Goal: Information Seeking & Learning: Learn about a topic

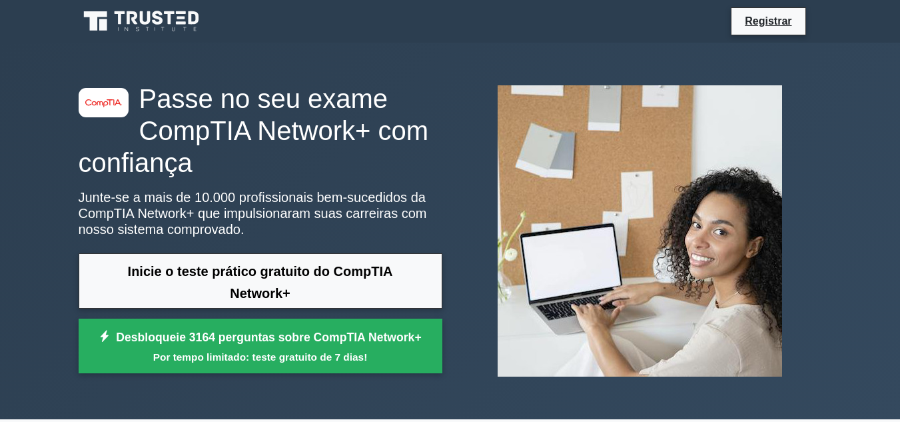
click at [407, 74] on div "image/svg+xml Passe no seu exame CompTIA Network+ com confiança Junte-se a mais…" at bounding box center [450, 231] width 759 height 376
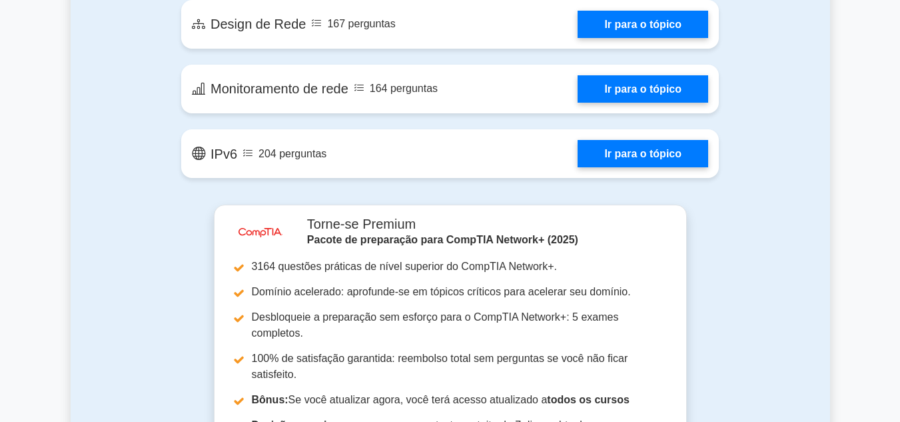
scroll to position [2264, 0]
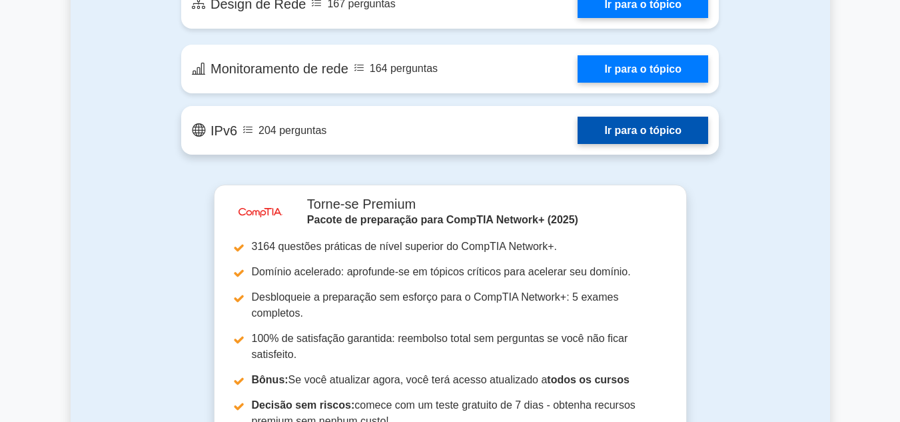
click at [613, 134] on link "Ir para o tópico" at bounding box center [642, 130] width 131 height 27
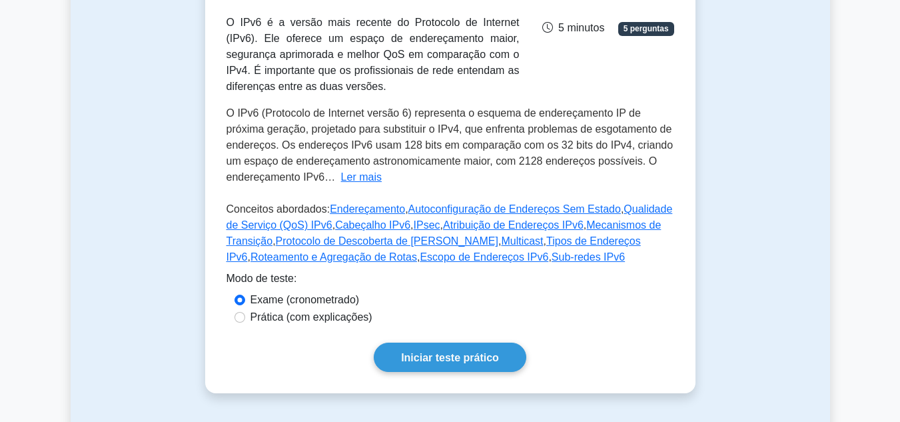
scroll to position [333, 0]
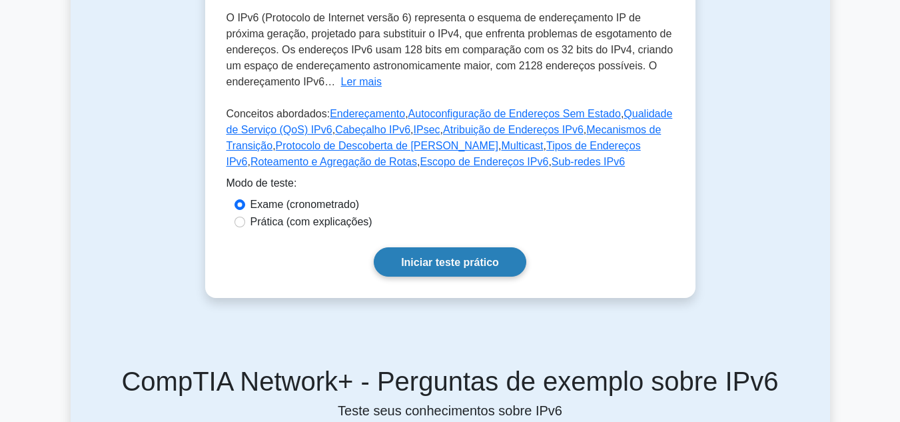
click at [442, 262] on font "Iniciar teste prático" at bounding box center [450, 261] width 98 height 11
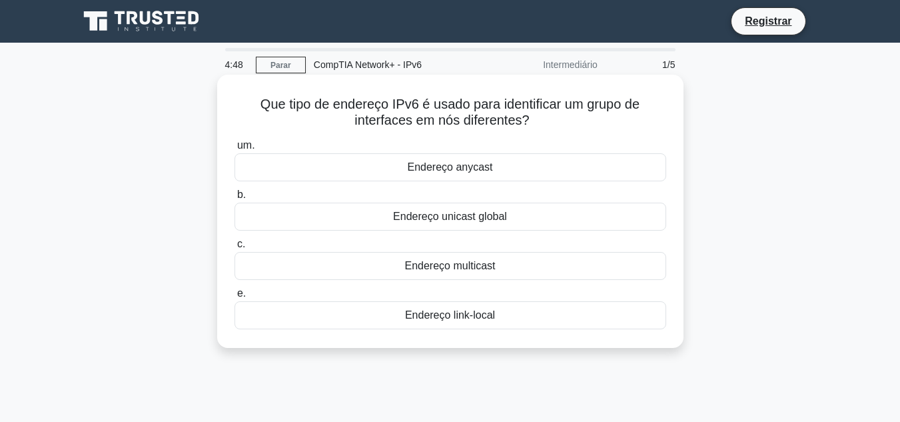
click at [447, 319] on font "Endereço link-local" at bounding box center [450, 314] width 90 height 11
click at [234, 298] on input "e. Endereço link-local" at bounding box center [234, 293] width 0 height 9
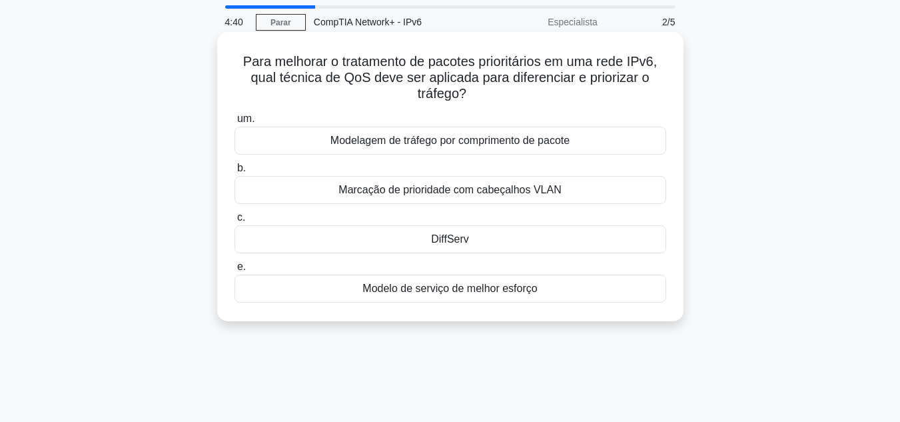
scroll to position [67, 0]
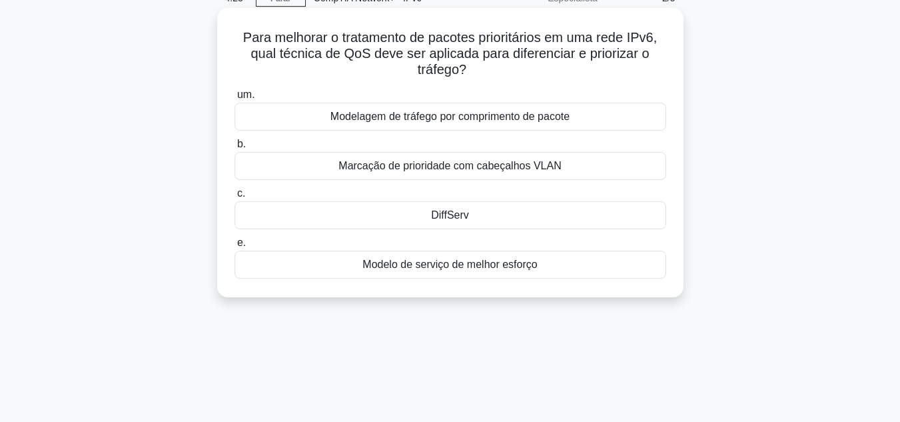
click at [443, 218] on font "DiffServ" at bounding box center [450, 214] width 38 height 11
click at [234, 198] on input "c. DiffServ" at bounding box center [234, 193] width 0 height 9
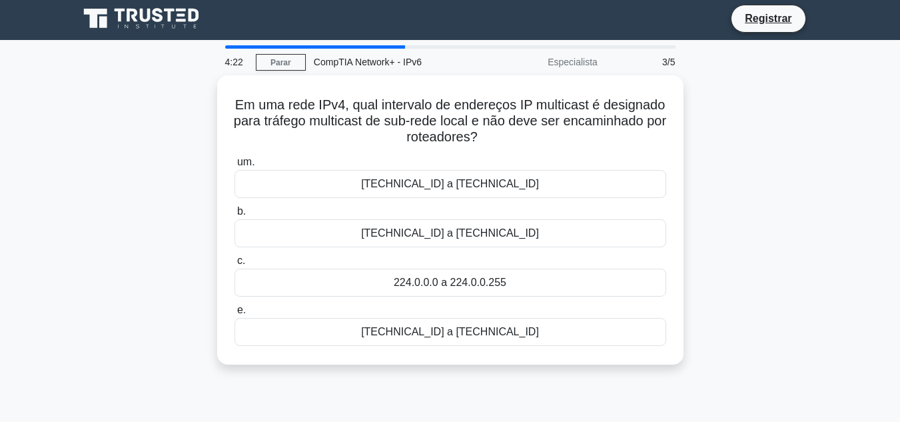
scroll to position [0, 0]
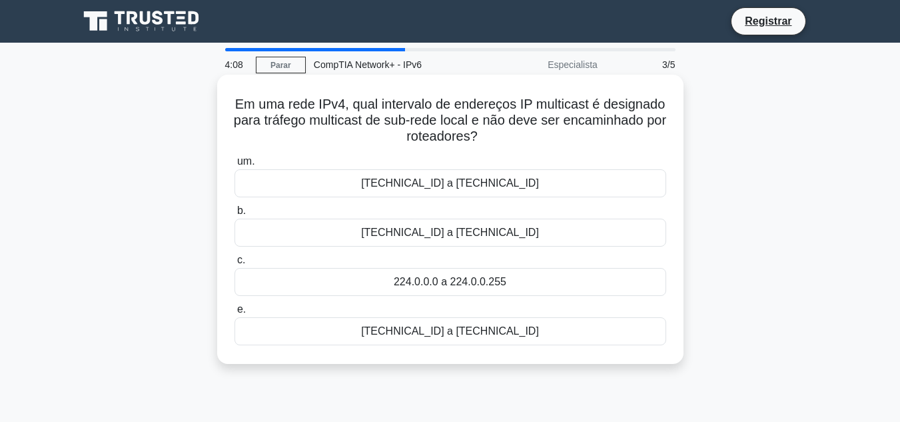
click at [444, 284] on font "224.0.0.0 a 224.0.0.255" at bounding box center [450, 281] width 113 height 11
click at [234, 264] on input "c. 224.0.0.0 a 224.0.0.255" at bounding box center [234, 260] width 0 height 9
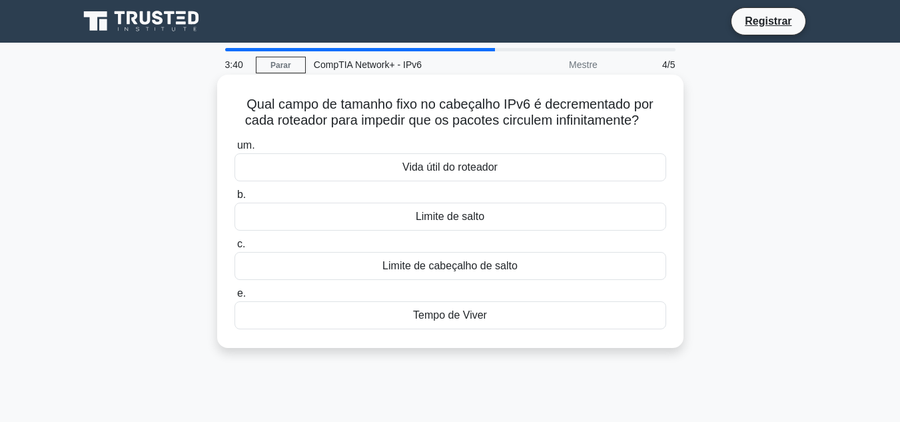
click at [460, 269] on font "Limite de cabeçalho de salto" at bounding box center [449, 265] width 135 height 11
click at [234, 248] on input "c. Limite de cabeçalho de salto" at bounding box center [234, 244] width 0 height 9
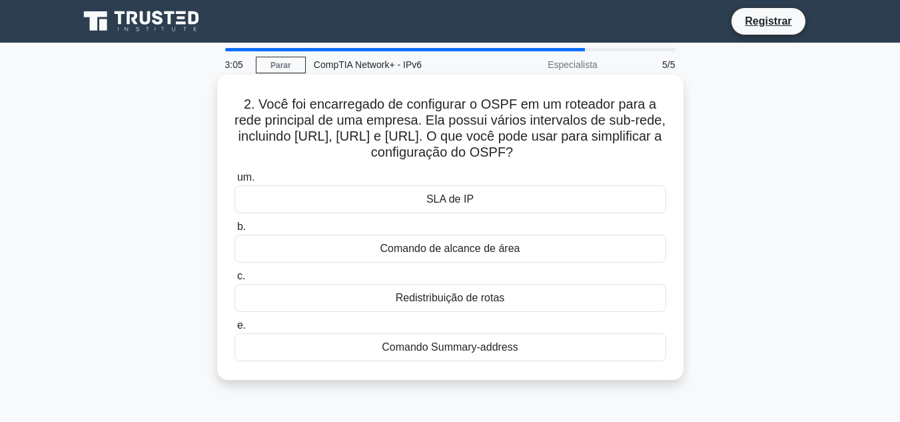
click at [473, 344] on font "Comando Summary-address" at bounding box center [450, 346] width 137 height 11
click at [234, 330] on input "e. Comando Summary-address" at bounding box center [234, 325] width 0 height 9
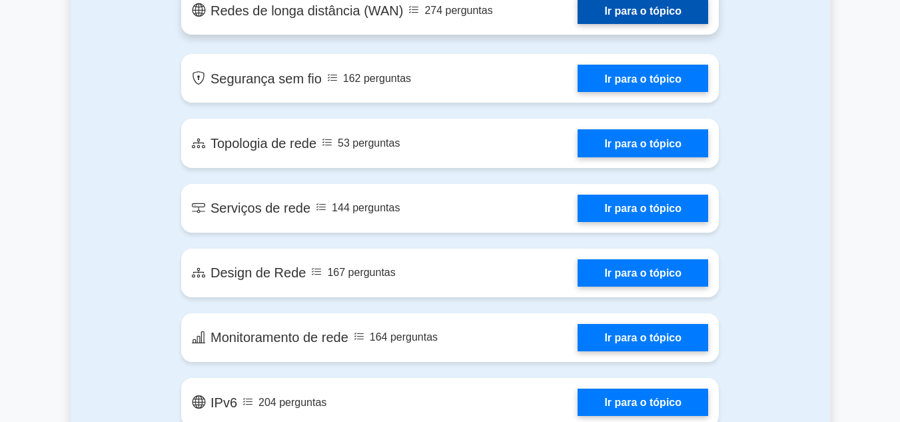
scroll to position [1995, 0]
